Goal: Task Accomplishment & Management: Use online tool/utility

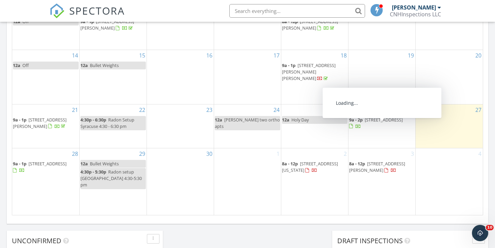
scroll to position [465, 0]
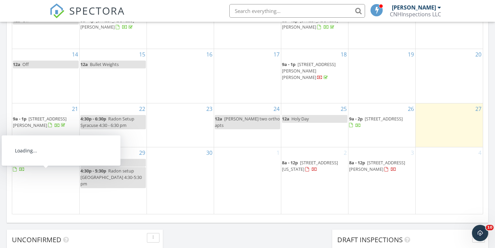
click at [55, 165] on span "[STREET_ADDRESS]" at bounding box center [48, 162] width 38 height 6
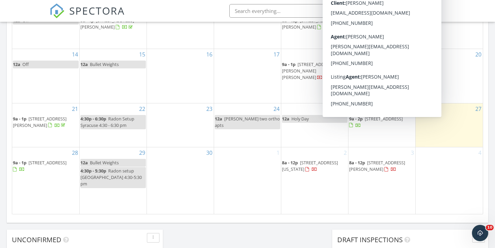
click at [395, 122] on span "561 S 26th Rd , Syracuse 68446" at bounding box center [384, 118] width 38 height 6
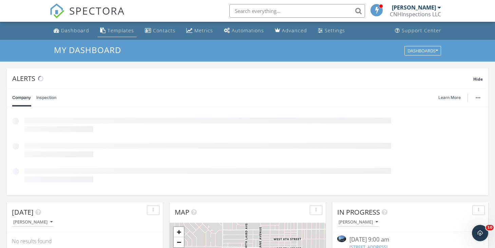
click at [119, 29] on div "Templates" at bounding box center [121, 30] width 26 height 6
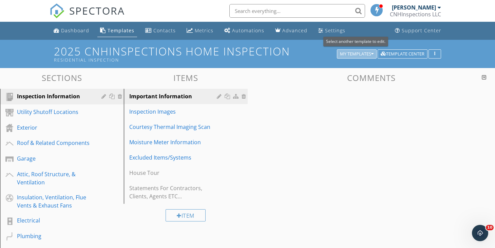
click at [374, 53] on icon "button" at bounding box center [372, 54] width 2 height 5
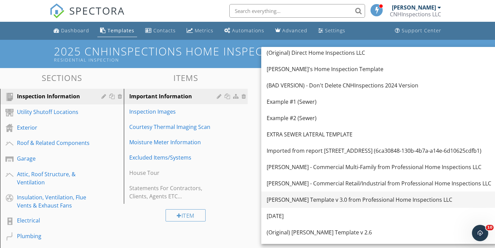
scroll to position [19, 0]
click at [354, 200] on div "KC Bartley Template v 3.0 from Professional Home Inspections LLC" at bounding box center [379, 199] width 225 height 8
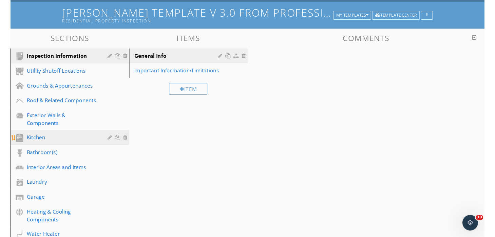
scroll to position [39, 0]
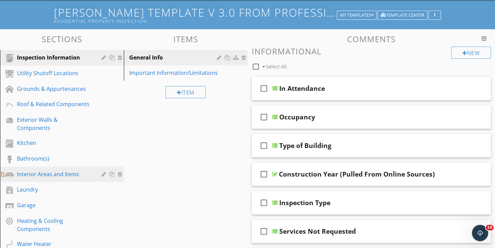
click at [68, 170] on div "Interior Areas and Items" at bounding box center [54, 174] width 75 height 8
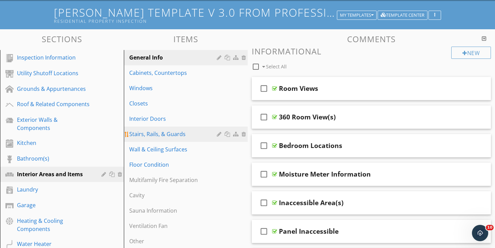
click at [165, 134] on div "Stairs, Rails, & Guards" at bounding box center [174, 134] width 90 height 8
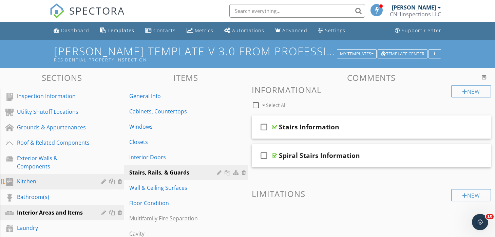
scroll to position [0, 0]
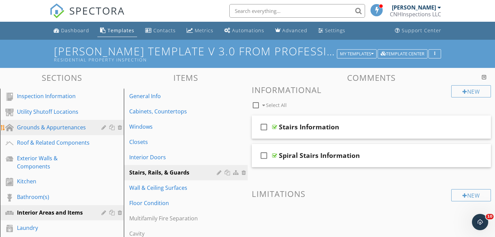
click at [66, 125] on div "Grounds & Appurtenances" at bounding box center [54, 127] width 75 height 8
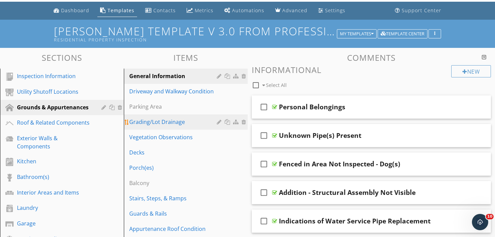
scroll to position [33, 0]
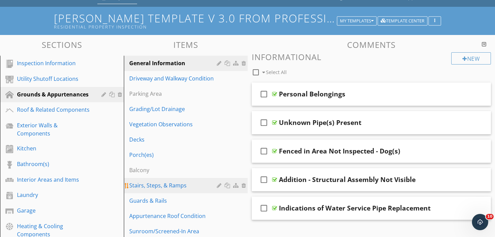
click at [171, 182] on div "Stairs, Steps, & Ramps" at bounding box center [174, 185] width 90 height 8
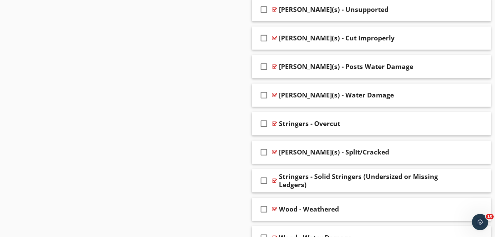
scroll to position [864, 0]
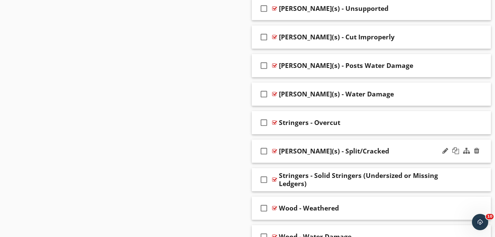
click at [319, 142] on div "check_box_outline_blank Stringer(s) - Split/Cracked" at bounding box center [372, 151] width 240 height 23
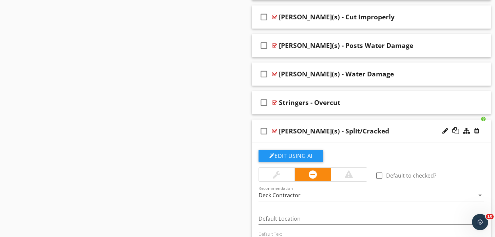
scroll to position [883, 0]
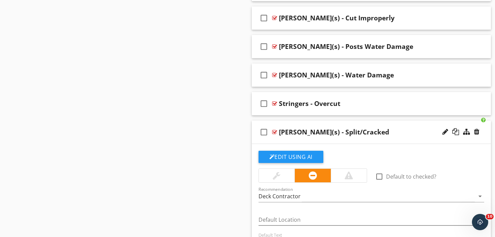
click at [342, 121] on div "check_box_outline_blank Stringer(s) - Split/Cracked" at bounding box center [372, 132] width 240 height 23
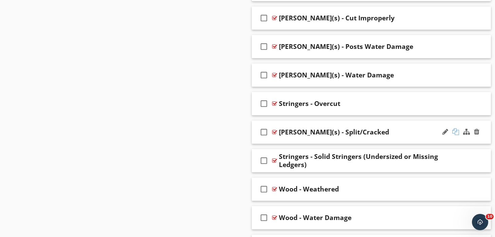
click at [455, 132] on div at bounding box center [456, 131] width 7 height 7
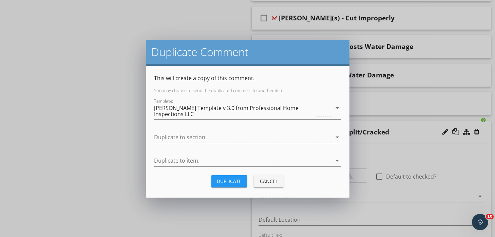
click at [286, 117] on div "[PERSON_NAME] Template v 3.0 from Professional Home Inspections LLC" at bounding box center [243, 111] width 178 height 17
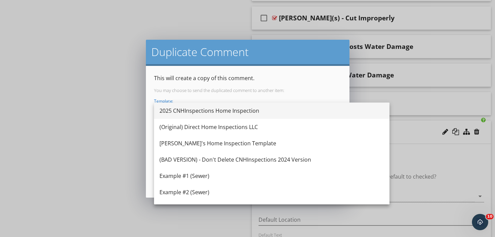
click at [233, 116] on div "2025 CNHInspections Home Inspection" at bounding box center [272, 111] width 225 height 16
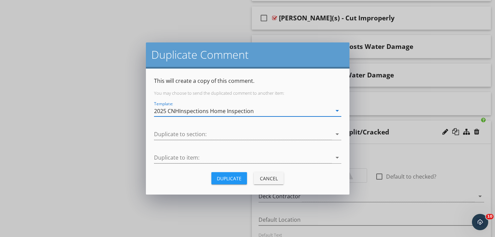
click at [270, 177] on div "Cancel" at bounding box center [268, 178] width 19 height 7
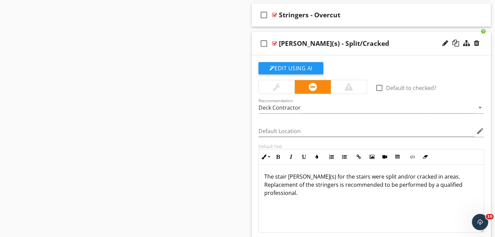
scroll to position [972, 0]
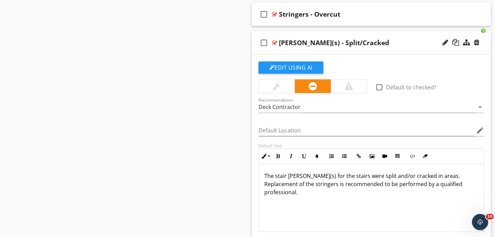
click at [343, 183] on p "The stair stringer(s) for the stairs were split and/or cracked in areas. Replac…" at bounding box center [372, 184] width 215 height 24
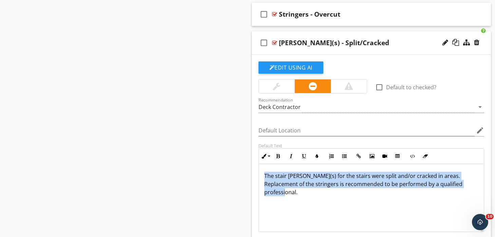
copy p "The stair stringer(s) for the stairs were split and/or cracked in areas. Replac…"
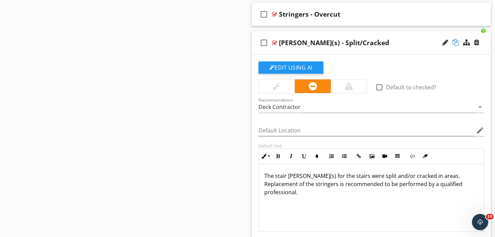
click at [457, 43] on div at bounding box center [456, 42] width 7 height 7
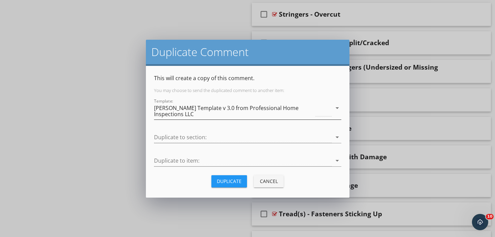
click at [267, 118] on div "KC Bartley Template v 3.0 from Professional Home Inspections LLC" at bounding box center [243, 111] width 178 height 17
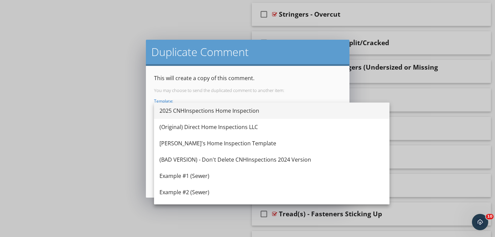
click at [237, 114] on div "2025 CNHInspections Home Inspection" at bounding box center [272, 111] width 225 height 8
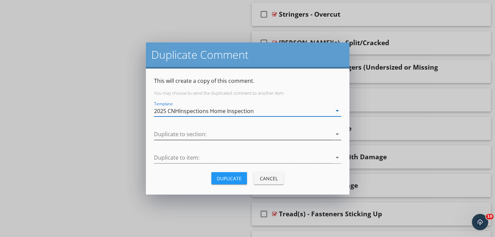
click at [220, 136] on div at bounding box center [243, 134] width 178 height 11
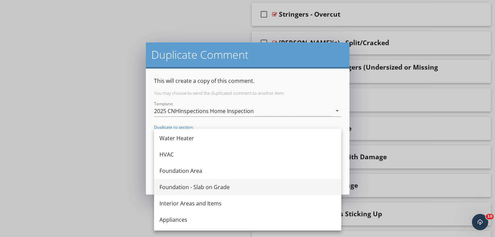
scroll to position [146, 0]
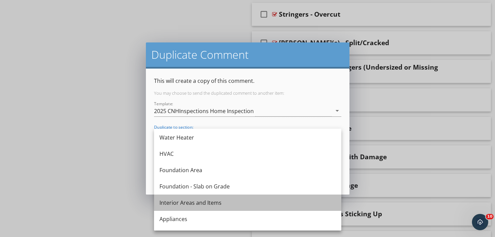
click at [206, 205] on div "Interior Areas and Items" at bounding box center [248, 203] width 177 height 8
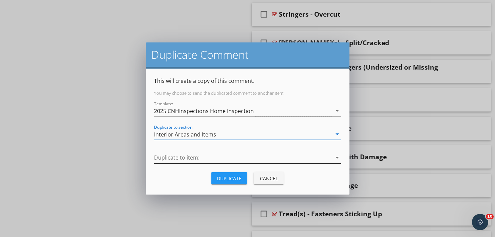
click at [219, 161] on div at bounding box center [243, 157] width 178 height 11
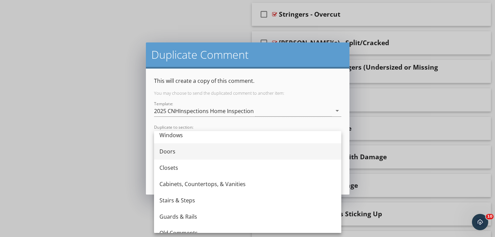
scroll to position [45, 0]
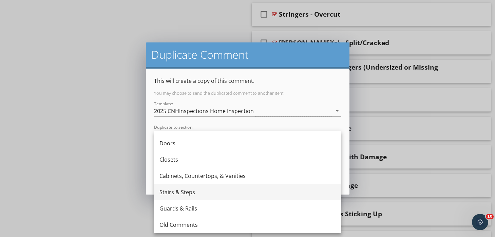
click at [205, 196] on div "Stairs & Steps" at bounding box center [248, 192] width 177 height 8
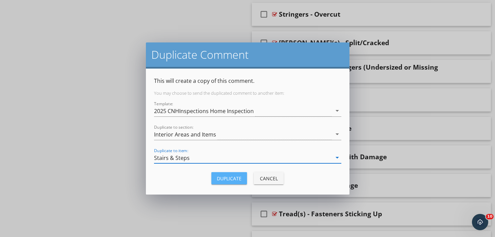
click at [231, 177] on div "Duplicate" at bounding box center [229, 178] width 25 height 7
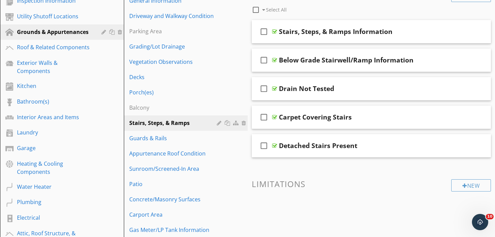
scroll to position [0, 0]
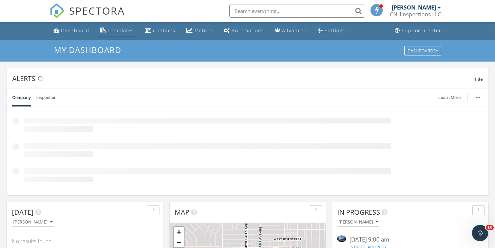
click at [116, 32] on div "Templates" at bounding box center [121, 30] width 26 height 6
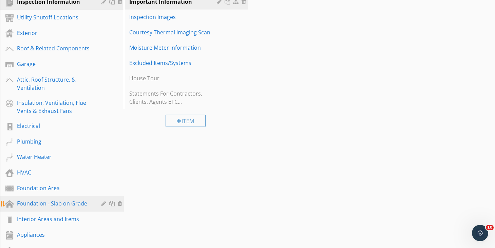
scroll to position [120, 0]
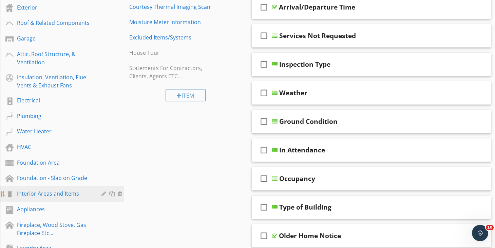
click at [61, 192] on div "Interior Areas and Items" at bounding box center [54, 193] width 75 height 8
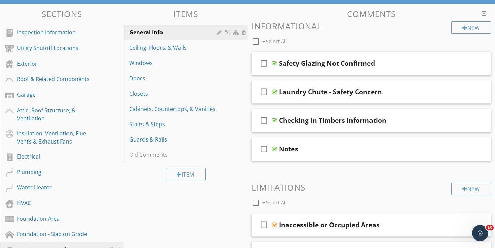
scroll to position [59, 0]
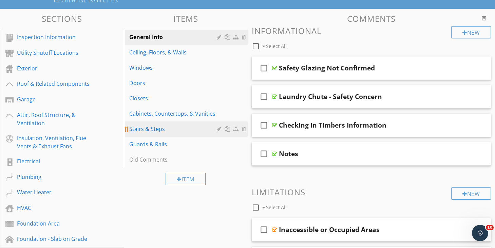
click at [159, 129] on div "Stairs & Steps" at bounding box center [174, 129] width 90 height 8
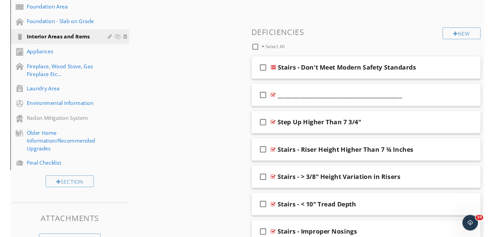
scroll to position [906, 0]
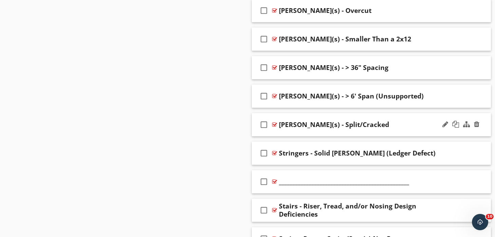
click at [321, 115] on div "check_box_outline_blank Stringer(s) - Split/Cracked" at bounding box center [372, 124] width 240 height 23
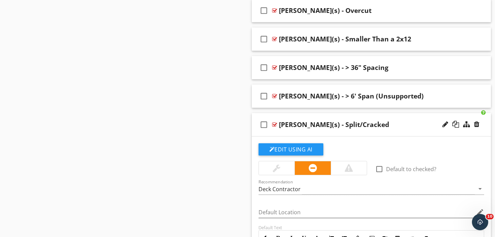
scroll to position [989, 0]
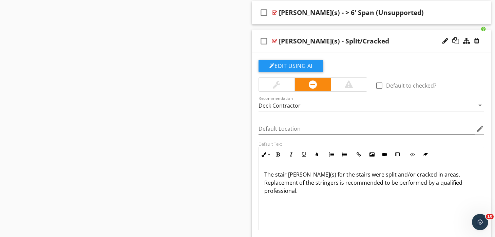
click at [326, 181] on p "The stair stringer(s) for the stairs were split and/or cracked in areas. Replac…" at bounding box center [372, 182] width 215 height 24
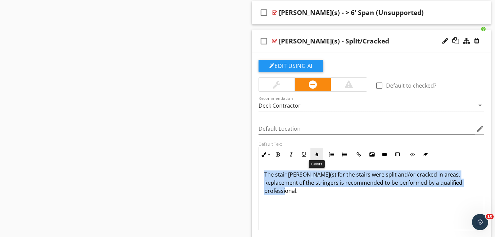
click at [318, 155] on icon "button" at bounding box center [317, 154] width 5 height 5
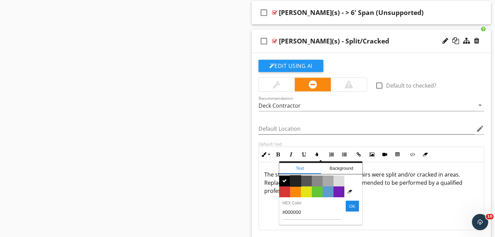
click at [297, 181] on span "Color #222222" at bounding box center [295, 181] width 11 height 11
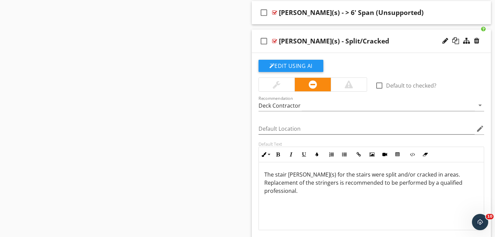
click at [312, 185] on span "The stair stringer(s) for the stairs were split and/or cracked in areas. Replac…" at bounding box center [364, 183] width 198 height 24
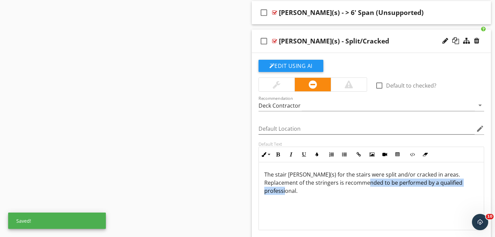
drag, startPoint x: 342, startPoint y: 183, endPoint x: 357, endPoint y: 212, distance: 32.5
click at [357, 212] on div "The stair stringer(s) for the stairs were split and/or cracked in areas. Replac…" at bounding box center [371, 196] width 225 height 68
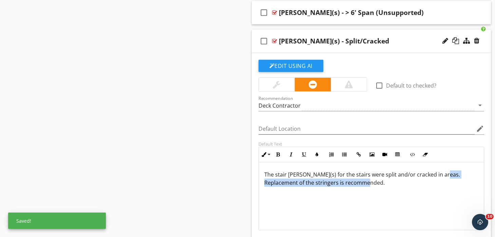
drag, startPoint x: 437, startPoint y: 175, endPoint x: 437, endPoint y: 185, distance: 9.8
click at [437, 185] on p "The stair stringer(s) for the stairs were split and/or cracked in areas. Replac…" at bounding box center [372, 178] width 215 height 16
click at [303, 152] on icon "button" at bounding box center [304, 154] width 5 height 5
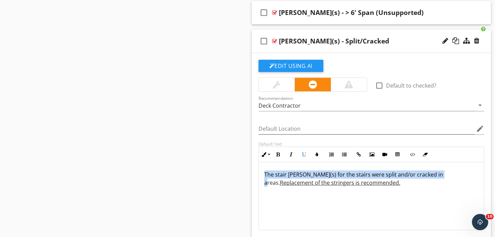
drag, startPoint x: 265, startPoint y: 172, endPoint x: 435, endPoint y: 177, distance: 170.2
click at [435, 177] on span "The stair stringer(s) for the stairs were split and/or cracked in areas. Replac…" at bounding box center [354, 179] width 179 height 16
click at [280, 152] on icon "button" at bounding box center [278, 154] width 5 height 5
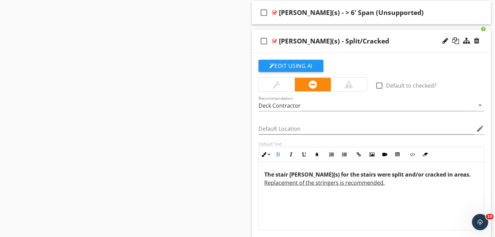
click at [351, 196] on div "The stair stringer(s) for the stairs were split and/or cracked in areas. Replac…" at bounding box center [371, 196] width 225 height 68
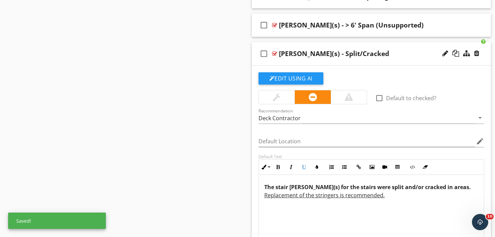
scroll to position [951, 0]
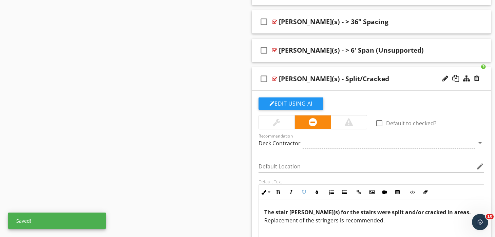
click at [287, 122] on div at bounding box center [277, 122] width 36 height 14
click at [325, 71] on div "check_box_outline_blank Stringer(s) - Split/Cracked" at bounding box center [372, 78] width 240 height 23
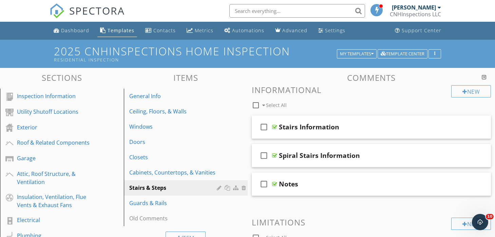
scroll to position [0, 0]
click at [79, 30] on div "Dashboard" at bounding box center [75, 30] width 28 height 6
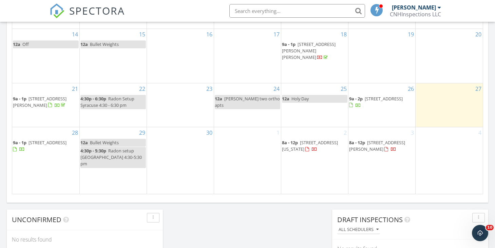
scroll to position [504, 0]
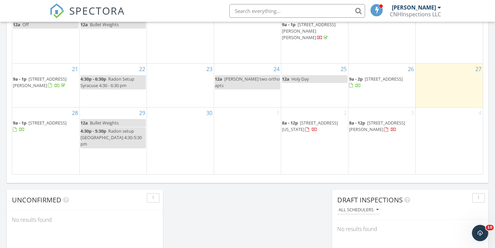
click at [399, 82] on span "[STREET_ADDRESS]" at bounding box center [384, 79] width 38 height 6
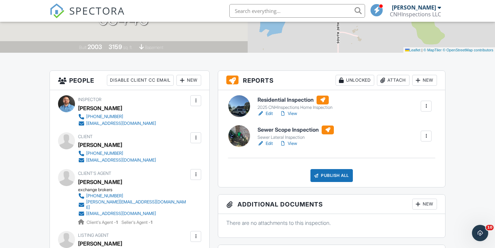
click at [272, 114] on link "Edit" at bounding box center [265, 113] width 15 height 7
